Goal: Task Accomplishment & Management: Manage account settings

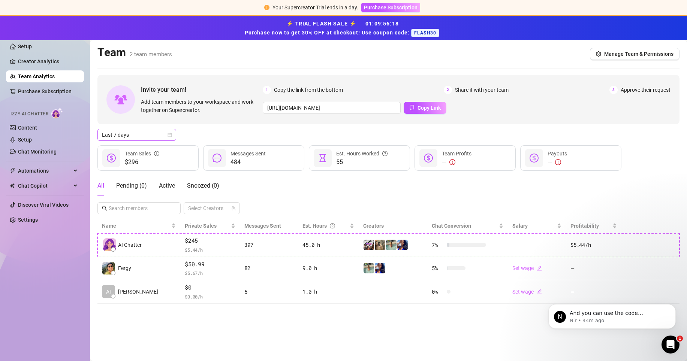
click at [171, 135] on icon "calendar" at bounding box center [170, 135] width 4 height 4
click at [133, 196] on div "Custom date" at bounding box center [136, 198] width 67 height 8
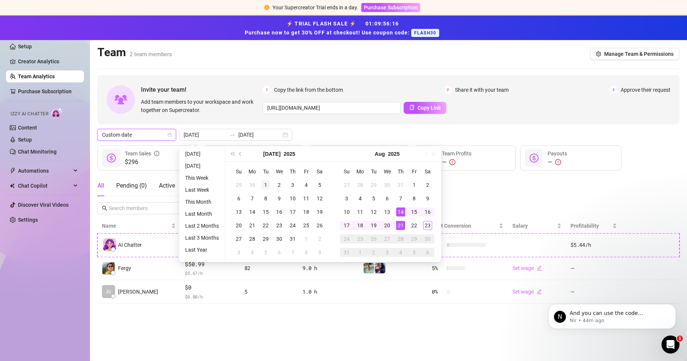
type input "[DATE]"
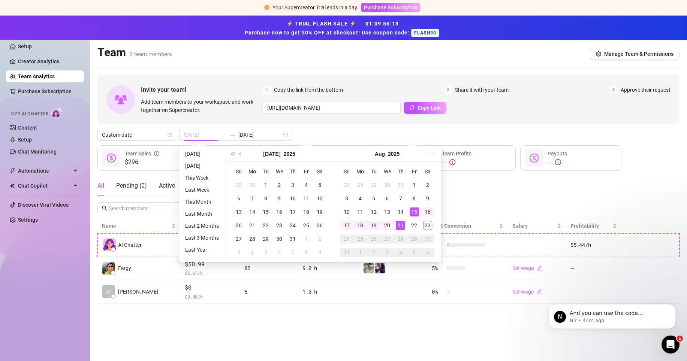
click at [412, 212] on div "15" at bounding box center [414, 212] width 9 height 9
type input "[DATE]"
click at [429, 227] on div "23" at bounding box center [427, 225] width 9 height 9
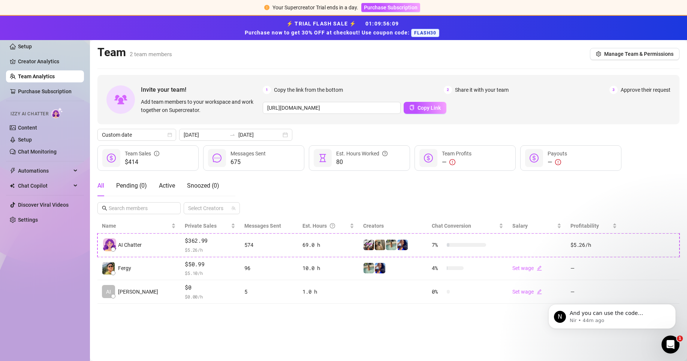
click at [440, 338] on main "Team 2 team members Manage Team & Permissions Invite your team! Add team member…" at bounding box center [388, 200] width 597 height 321
click at [31, 137] on link "Setup" at bounding box center [25, 140] width 14 height 6
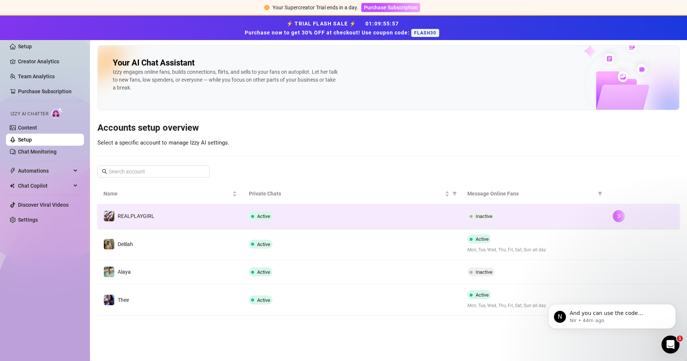
click at [616, 214] on button "button" at bounding box center [619, 216] width 12 height 12
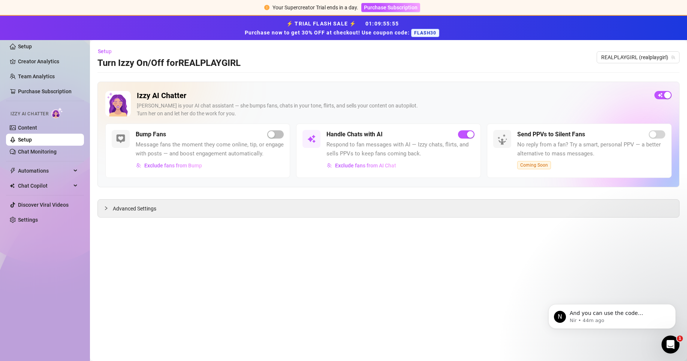
click at [663, 94] on span "button" at bounding box center [663, 95] width 17 height 8
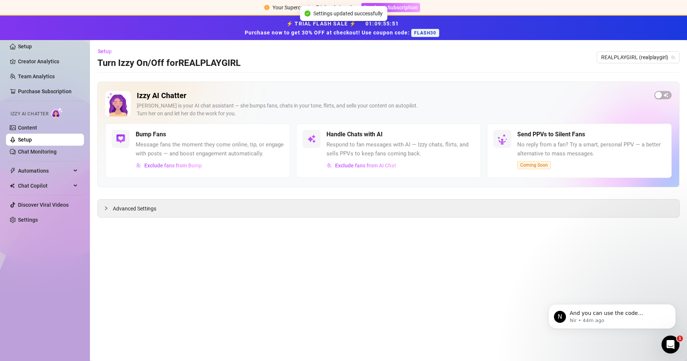
click at [31, 138] on link "Setup" at bounding box center [25, 140] width 14 height 6
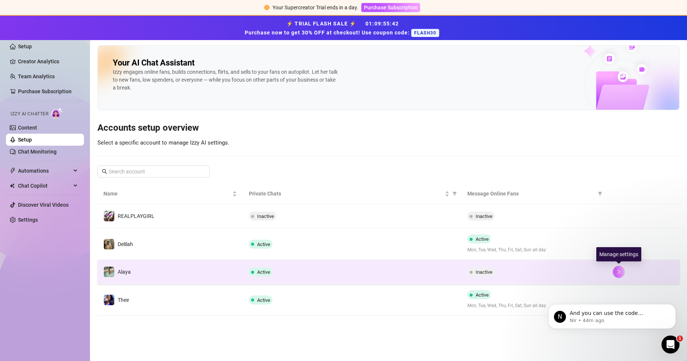
click at [618, 271] on icon "right" at bounding box center [618, 272] width 5 height 5
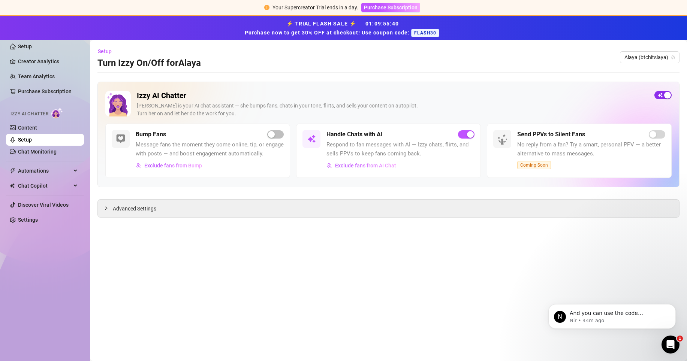
click at [666, 93] on div "button" at bounding box center [667, 95] width 7 height 7
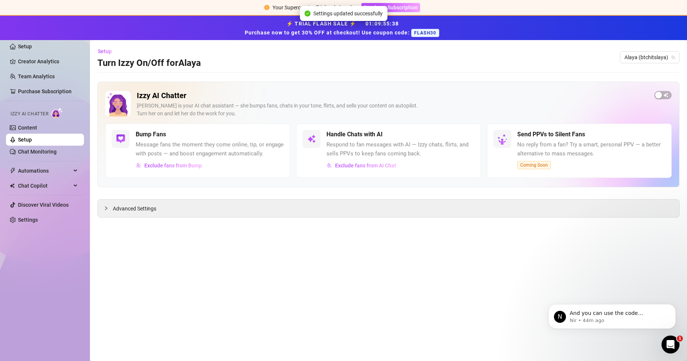
click at [32, 142] on link "Setup" at bounding box center [25, 140] width 14 height 6
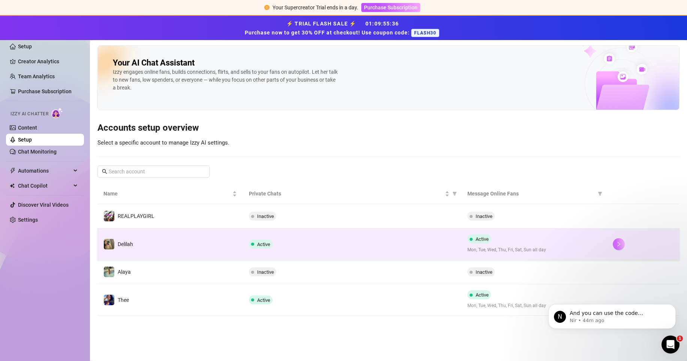
click at [617, 244] on icon "right" at bounding box center [618, 244] width 5 height 5
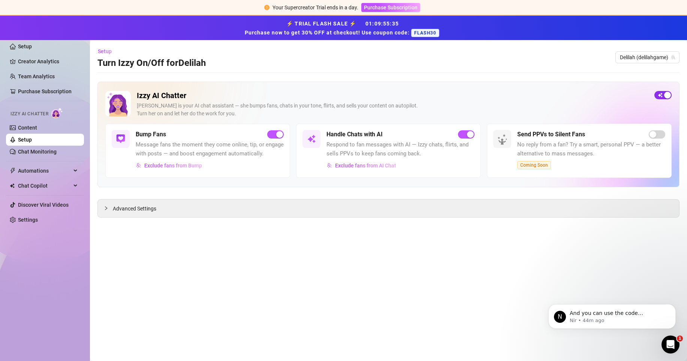
click at [666, 96] on div "button" at bounding box center [667, 95] width 7 height 7
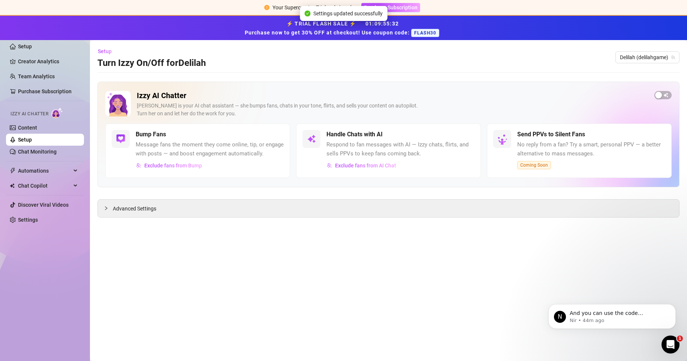
click at [32, 139] on link "Setup" at bounding box center [25, 140] width 14 height 6
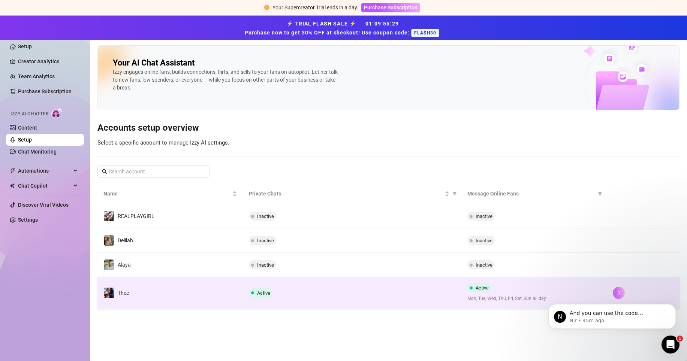
click at [616, 288] on button "button" at bounding box center [619, 293] width 12 height 12
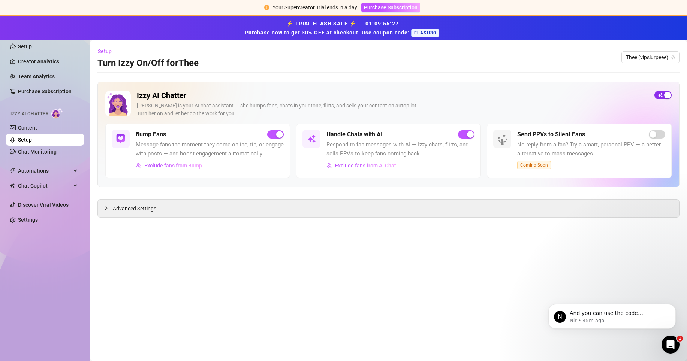
click at [663, 95] on span "button" at bounding box center [663, 95] width 17 height 8
